Goal: Task Accomplishment & Management: Manage account settings

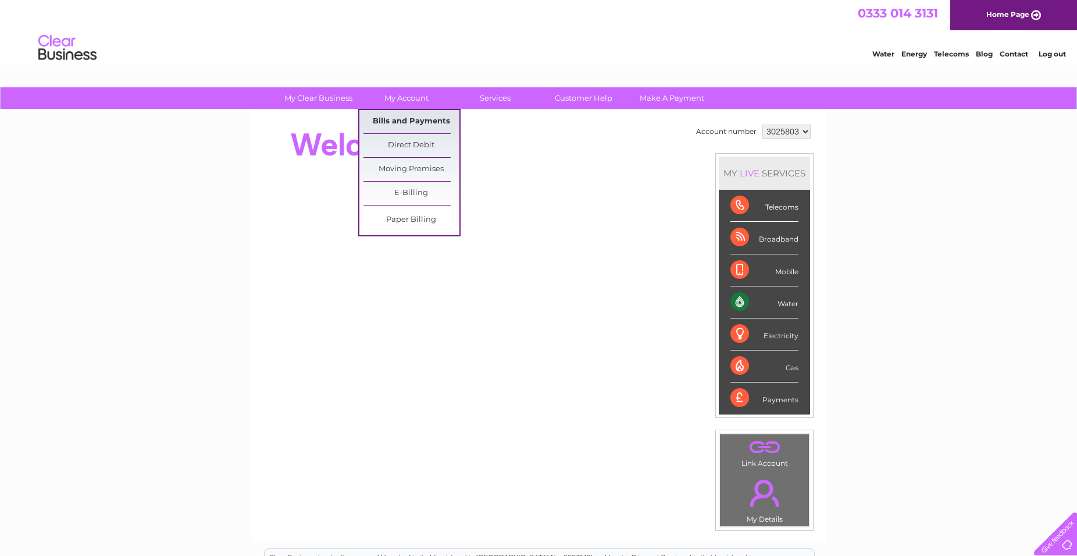
click at [409, 115] on link "Bills and Payments" at bounding box center [412, 121] width 96 height 23
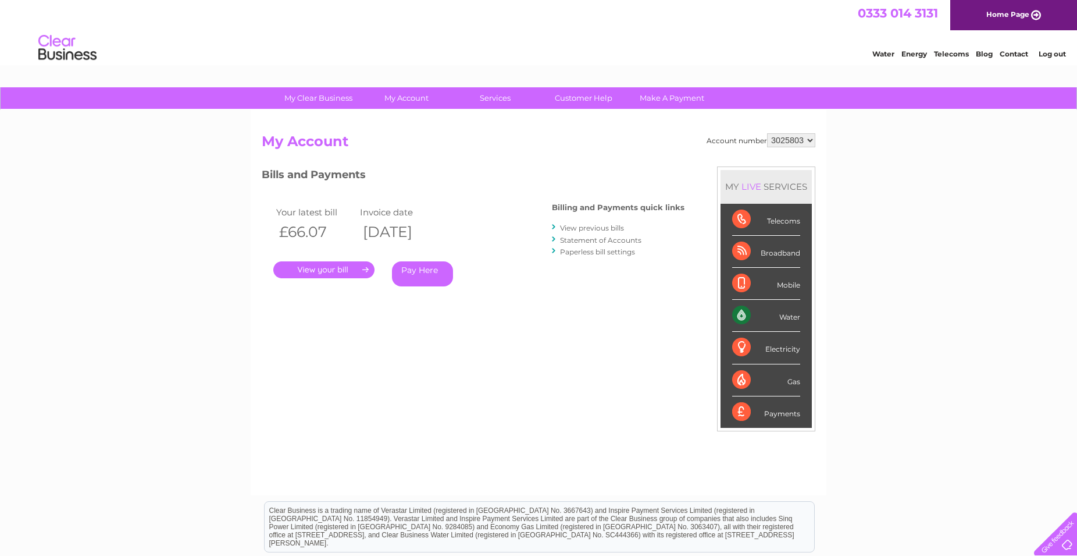
click at [339, 270] on link "." at bounding box center [323, 269] width 101 height 17
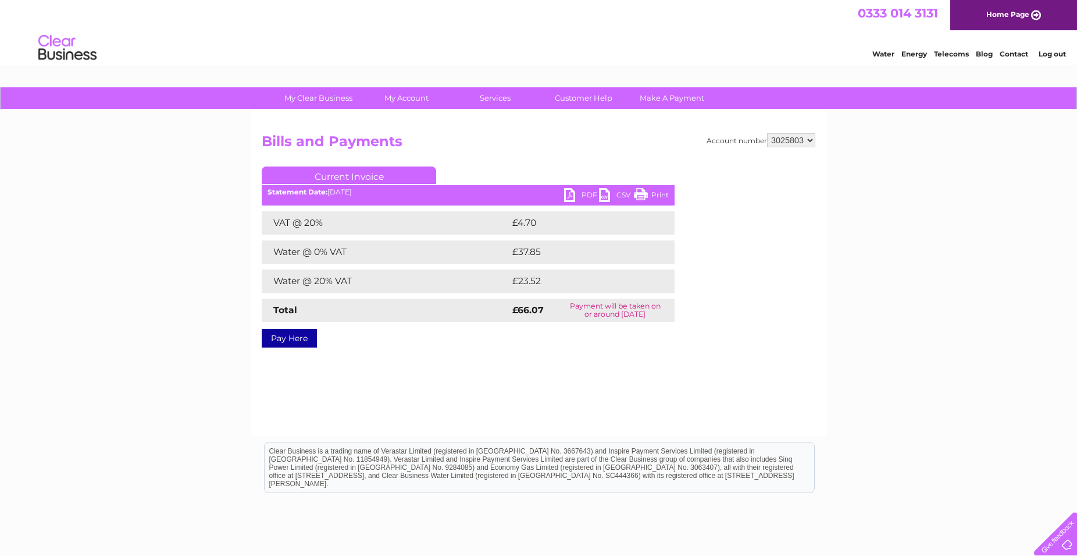
click at [584, 194] on link "PDF" at bounding box center [581, 196] width 35 height 17
click at [581, 201] on link "PDF" at bounding box center [581, 196] width 35 height 17
